Goal: Task Accomplishment & Management: Complete application form

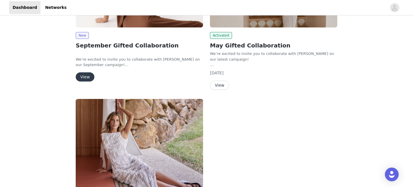
scroll to position [64, 0]
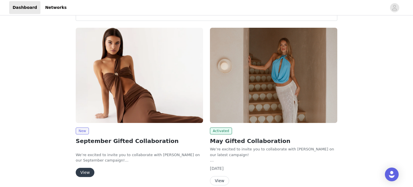
click at [160, 73] on img at bounding box center [139, 75] width 127 height 95
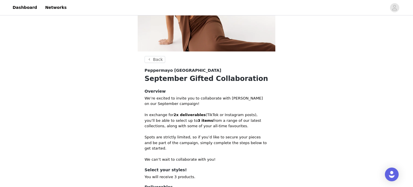
scroll to position [148, 0]
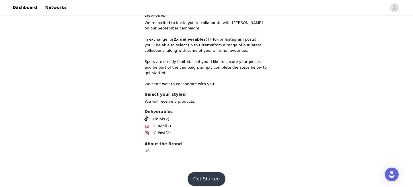
click at [214, 172] on button "Get Started" at bounding box center [206, 179] width 38 height 14
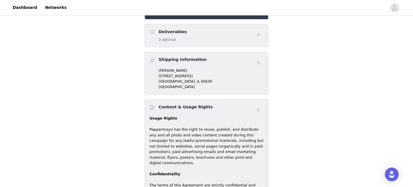
scroll to position [144, 0]
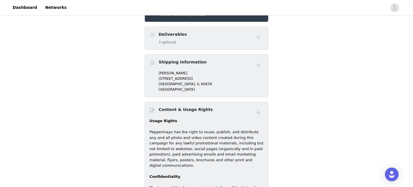
click at [221, 42] on div "Deliverables 3 optional" at bounding box center [200, 38] width 103 height 13
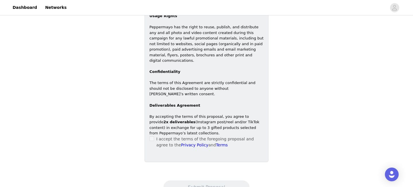
scroll to position [267, 0]
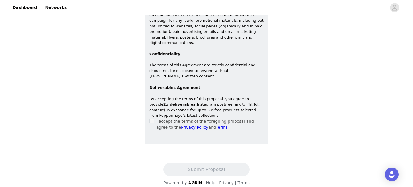
click at [197, 119] on p "I accept the terms of the foregoing proposal and agree to the Privacy Policy an…" at bounding box center [209, 125] width 107 height 12
click at [153, 119] on span at bounding box center [151, 121] width 5 height 5
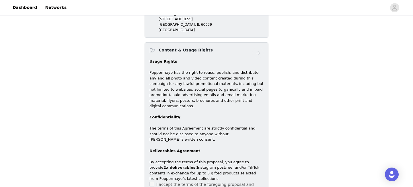
scroll to position [112, 0]
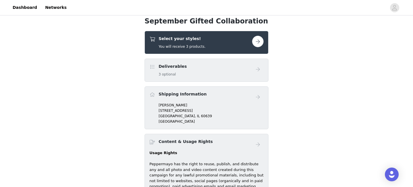
click at [201, 145] on h4 "Content & Usage Rights" at bounding box center [185, 142] width 54 height 6
click at [261, 41] on button "button" at bounding box center [257, 41] width 11 height 11
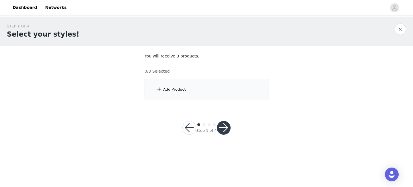
click at [220, 96] on div "Add Product" at bounding box center [206, 89] width 124 height 21
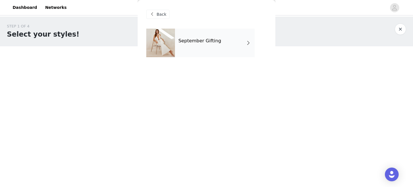
click at [221, 26] on div "Back" at bounding box center [206, 14] width 120 height 29
click at [222, 40] on div "September Gifting" at bounding box center [215, 43] width 80 height 29
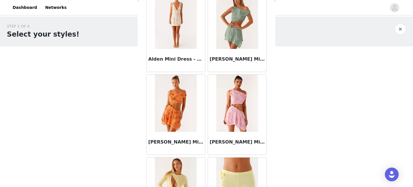
scroll to position [689, 0]
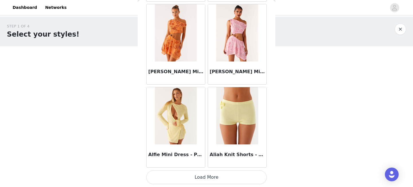
click at [219, 181] on button "Load More" at bounding box center [206, 178] width 120 height 14
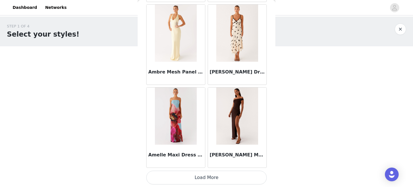
scroll to position [1520, 0]
click at [216, 180] on button "Load More" at bounding box center [206, 178] width 120 height 14
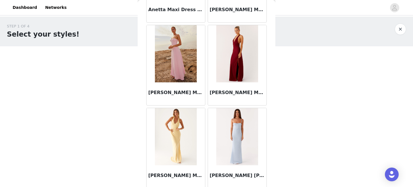
scroll to position [2351, 0]
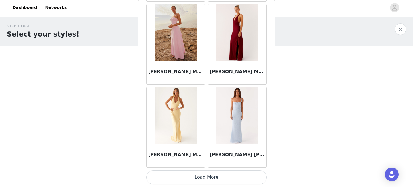
click at [226, 184] on button "Load More" at bounding box center [206, 178] width 120 height 14
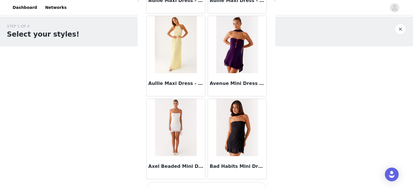
scroll to position [3182, 0]
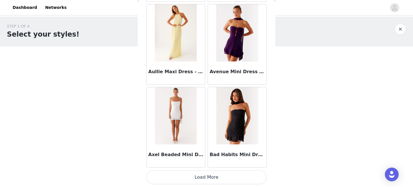
click at [217, 178] on button "Load More" at bounding box center [206, 178] width 120 height 14
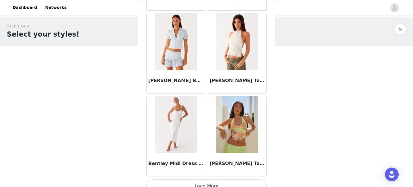
scroll to position [4013, 0]
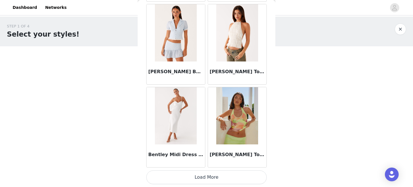
click at [208, 175] on button "Load More" at bounding box center [206, 178] width 120 height 14
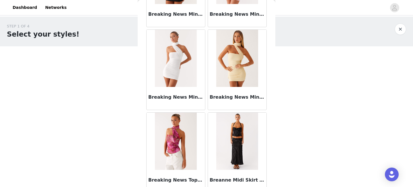
scroll to position [4844, 0]
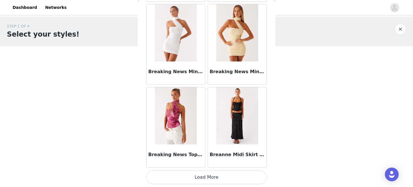
click at [224, 177] on button "Load More" at bounding box center [206, 178] width 120 height 14
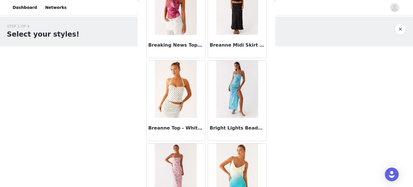
scroll to position [5068, 0]
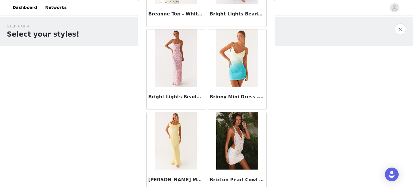
click at [187, 99] on h3 "Bright Lights Beaded Maxi Dress - Pink" at bounding box center [175, 97] width 55 height 7
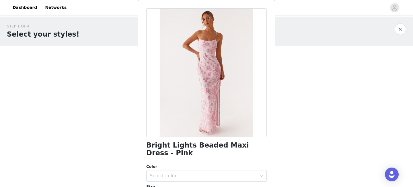
scroll to position [0, 0]
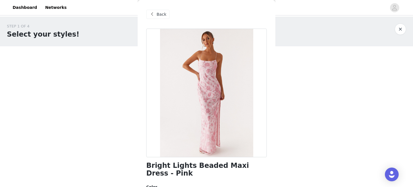
click at [152, 13] on span at bounding box center [151, 14] width 7 height 7
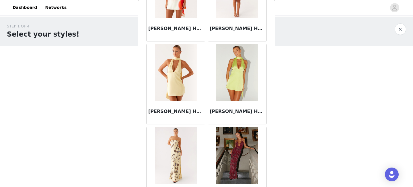
scroll to position [1175, 0]
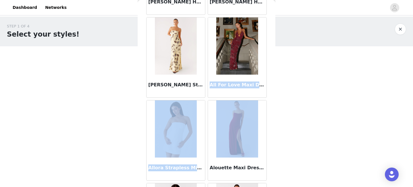
drag, startPoint x: 271, startPoint y: 40, endPoint x: 270, endPoint y: 120, distance: 80.5
click at [270, 121] on div "Back Aamari Maxi Dress - Red Abby Mini Dress - Floral Print [PERSON_NAME] Mini …" at bounding box center [207, 93] width 138 height 187
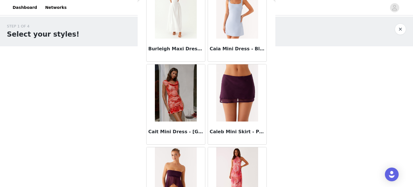
scroll to position [5675, 0]
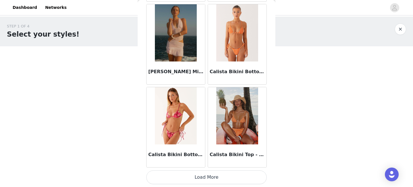
click at [212, 179] on button "Load More" at bounding box center [206, 178] width 120 height 14
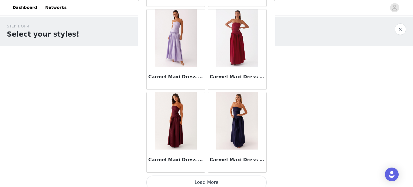
scroll to position [6506, 0]
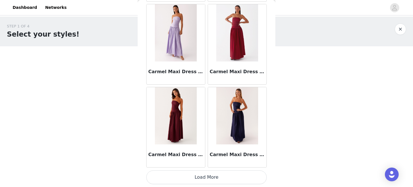
click at [228, 171] on button "Load More" at bounding box center [206, 178] width 120 height 14
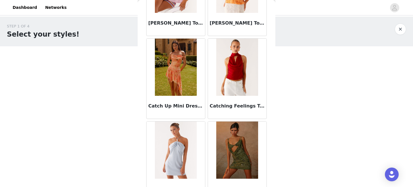
scroll to position [7337, 0]
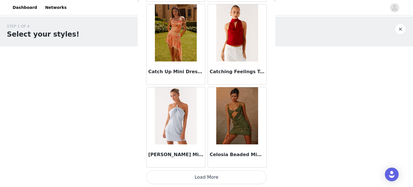
click at [214, 183] on button "Load More" at bounding box center [206, 178] width 120 height 14
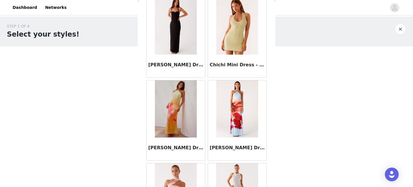
scroll to position [8168, 0]
